Goal: Task Accomplishment & Management: Manage account settings

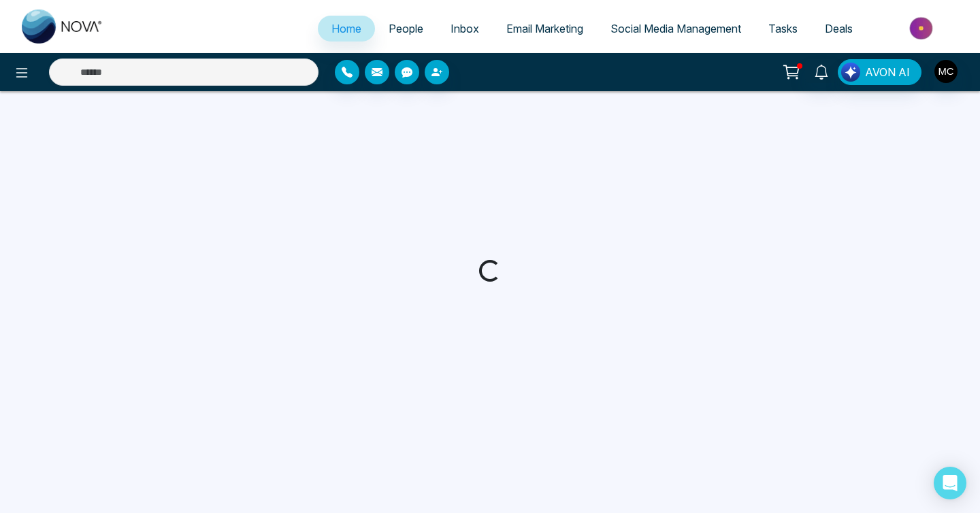
select select "*"
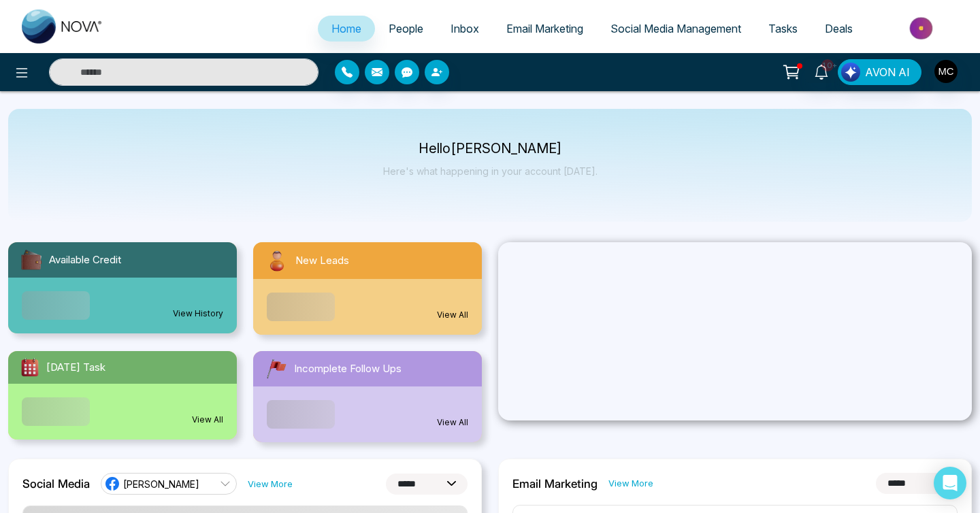
click at [395, 32] on span "People" at bounding box center [405, 29] width 35 height 14
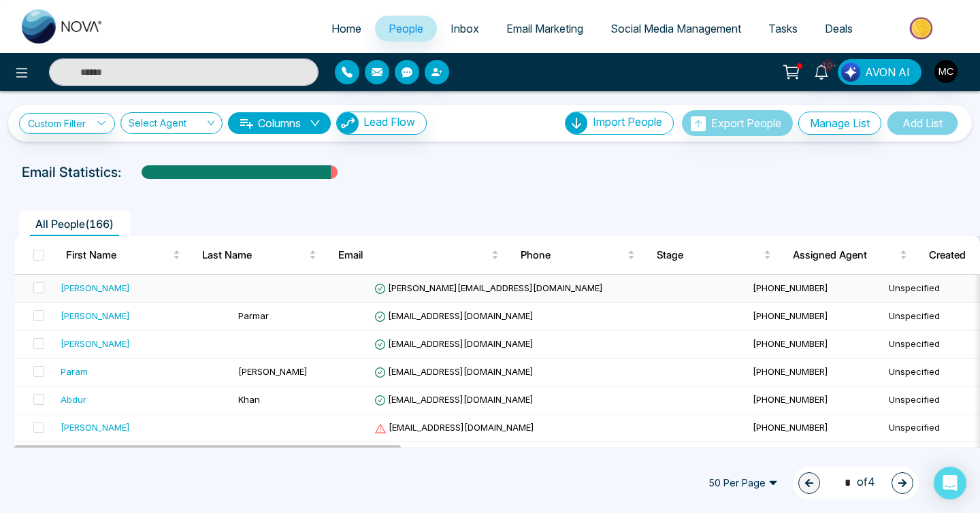
click at [130, 291] on div "[PERSON_NAME]" at bounding box center [95, 288] width 69 height 14
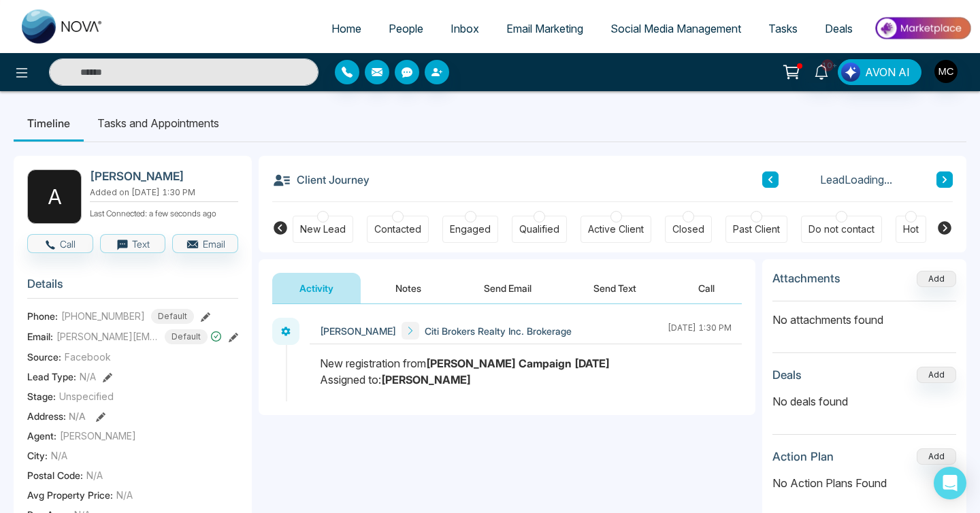
click at [406, 294] on button "Notes" at bounding box center [408, 288] width 80 height 31
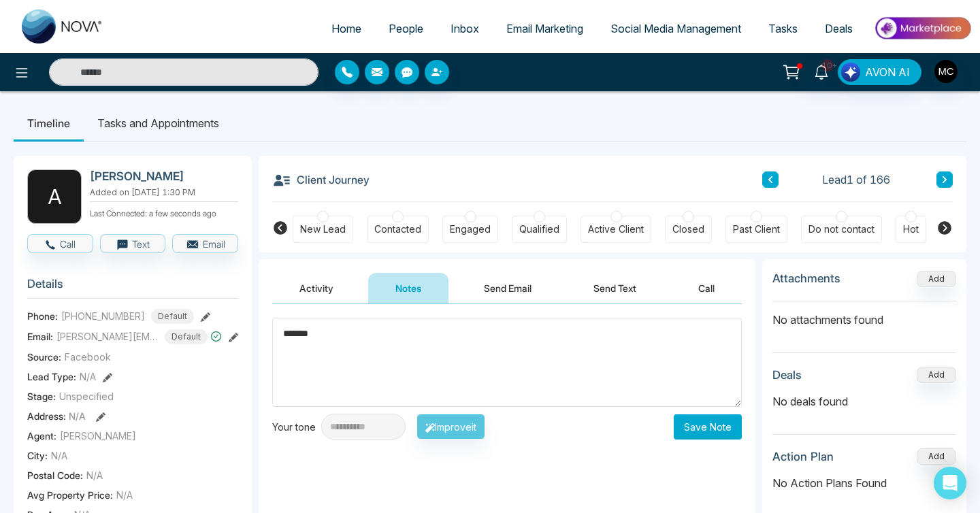
type textarea "*******"
click at [696, 427] on button "Save Note" at bounding box center [708, 426] width 68 height 25
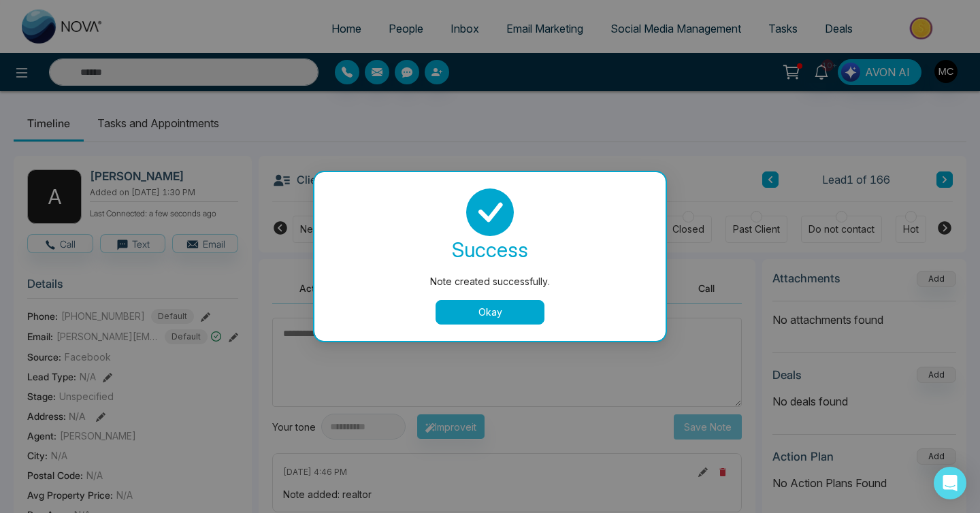
click at [492, 331] on div "success Note created successfully. Okay" at bounding box center [489, 256] width 351 height 169
click at [492, 316] on button "Okay" at bounding box center [489, 312] width 109 height 24
